Goal: Task Accomplishment & Management: Manage account settings

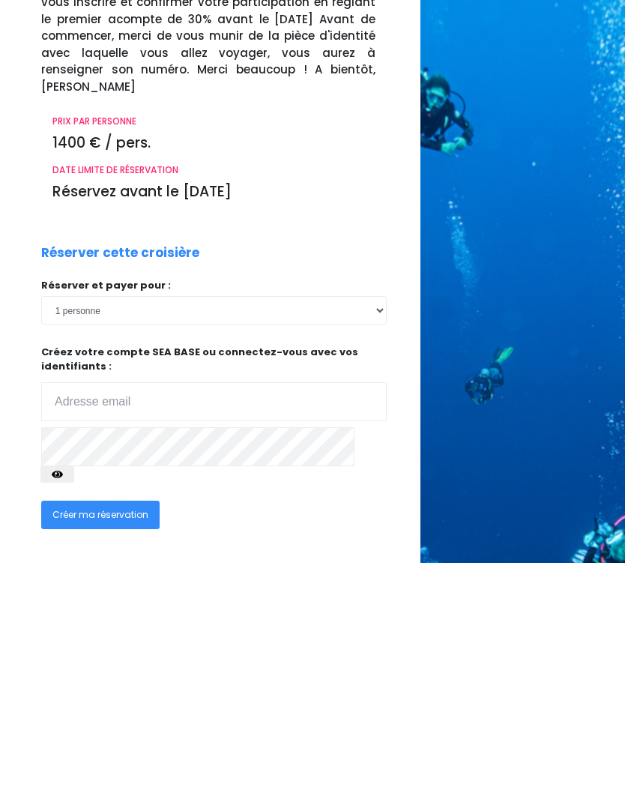
scroll to position [270, 0]
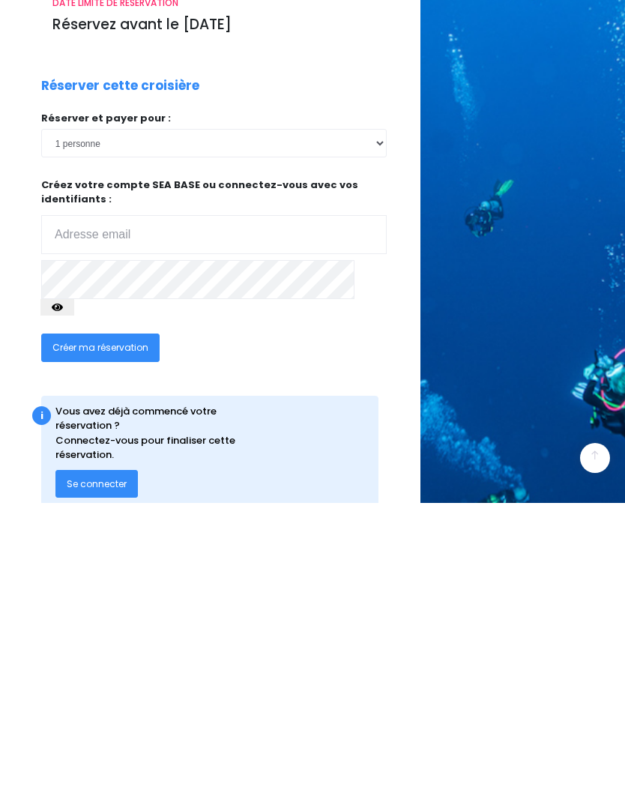
click at [88, 776] on span "Se connecter" at bounding box center [97, 782] width 60 height 13
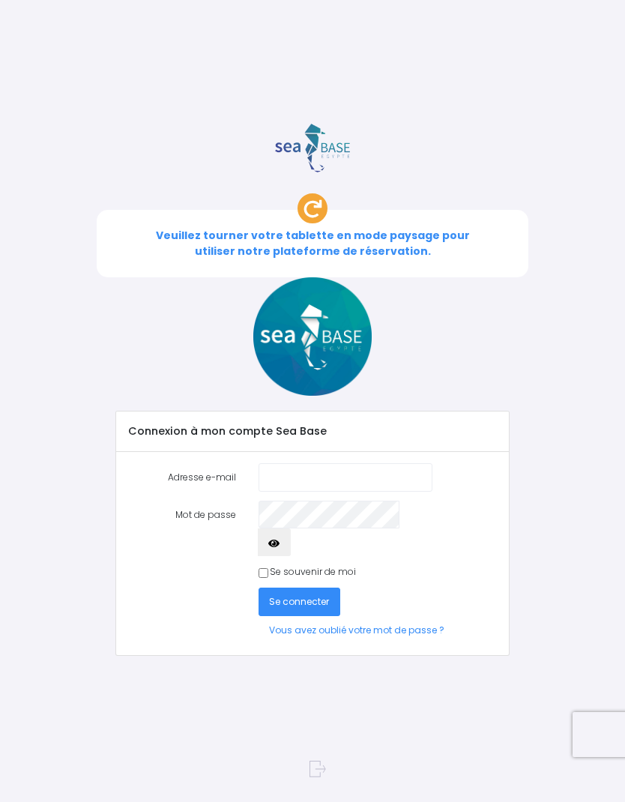
click at [280, 472] on input "Adresse e-mail" at bounding box center [345, 477] width 174 height 28
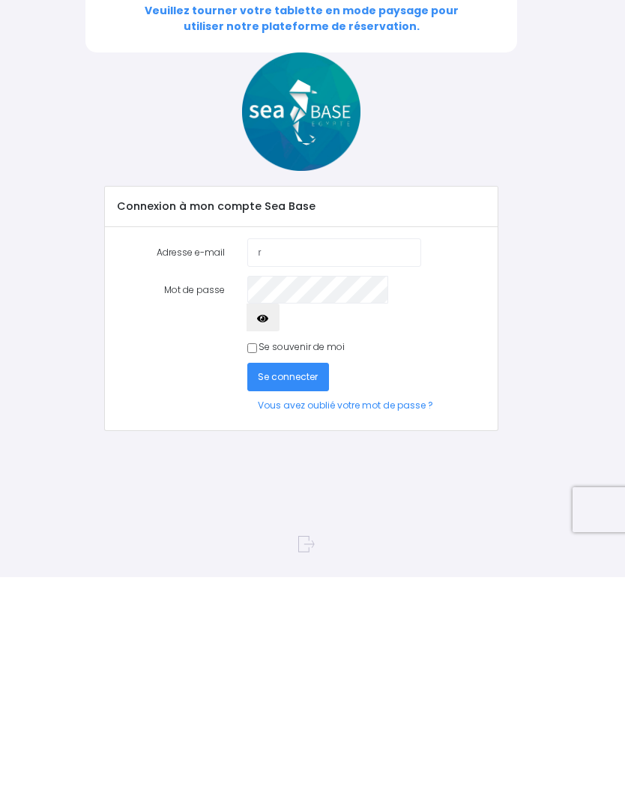
type input "roustant.a@gmail.com"
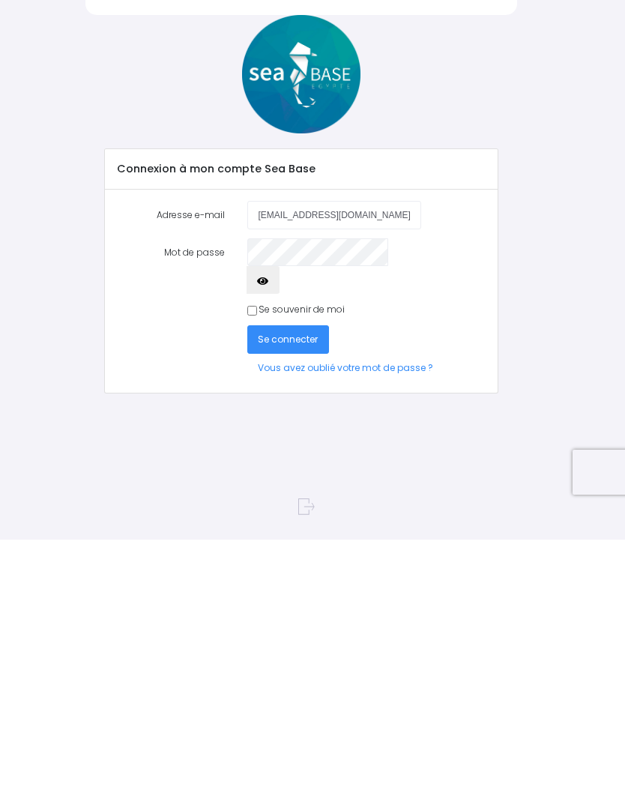
click at [268, 543] on icon "button" at bounding box center [262, 543] width 11 height 0
click at [273, 595] on span "Se connecter" at bounding box center [288, 601] width 60 height 13
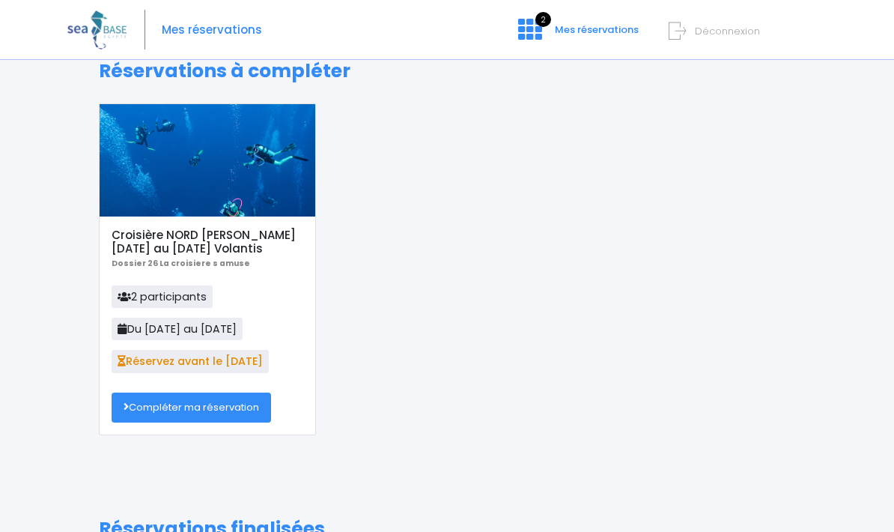
scroll to position [14, 0]
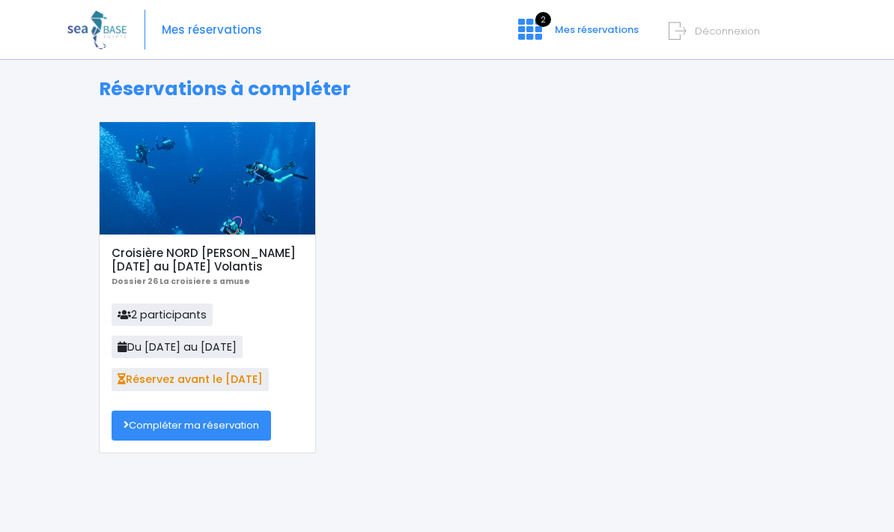
click at [572, 28] on span "Mes réservations" at bounding box center [597, 29] width 84 height 14
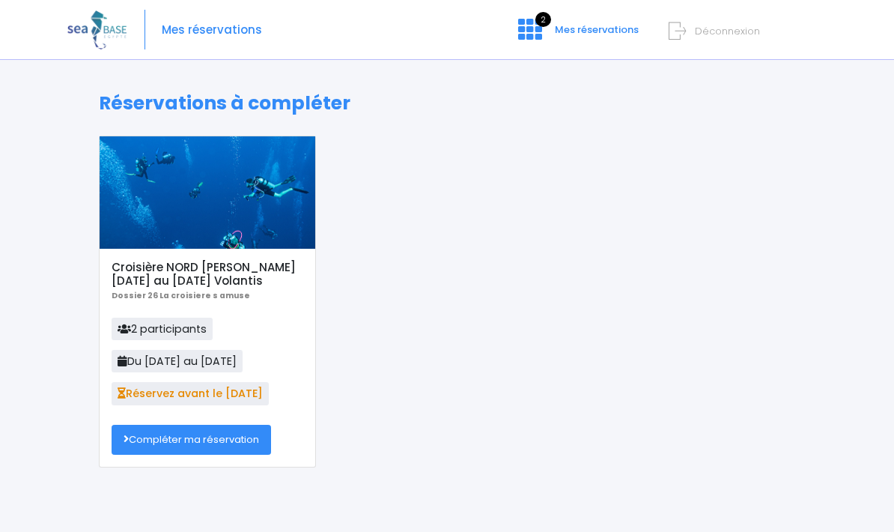
click at [532, 31] on icon at bounding box center [530, 29] width 24 height 24
click at [531, 38] on icon at bounding box center [530, 29] width 24 height 24
click at [530, 34] on icon at bounding box center [530, 29] width 24 height 24
click at [533, 32] on icon at bounding box center [530, 29] width 24 height 24
click at [533, 37] on icon at bounding box center [530, 29] width 24 height 24
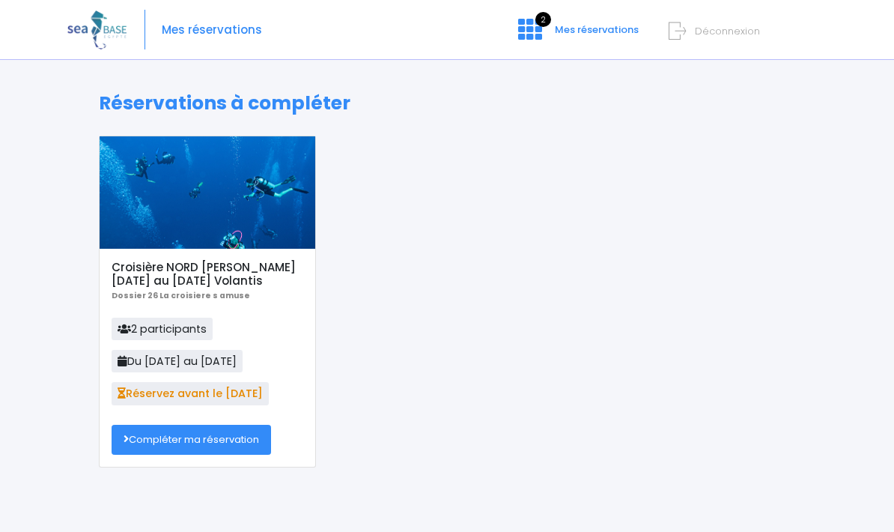
click at [199, 30] on span "Mes réservations" at bounding box center [212, 30] width 100 height 0
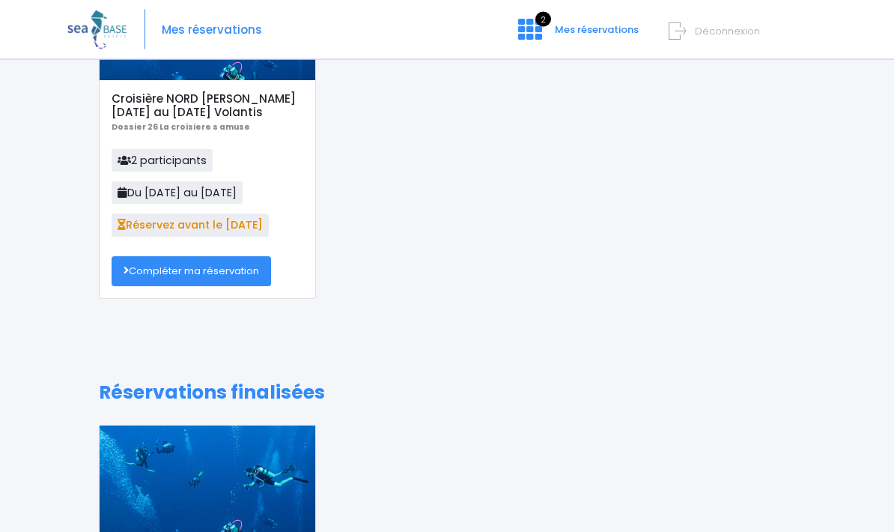
scroll to position [132, 0]
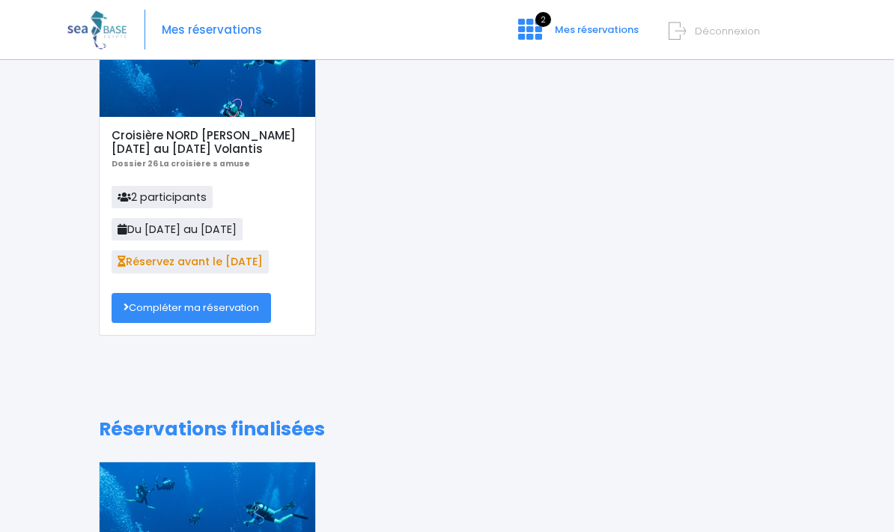
click at [149, 318] on link "Compléter ma réservation" at bounding box center [192, 308] width 160 height 30
click at [178, 323] on link "Compléter ma réservation" at bounding box center [192, 308] width 160 height 30
